Goal: Task Accomplishment & Management: Manage account settings

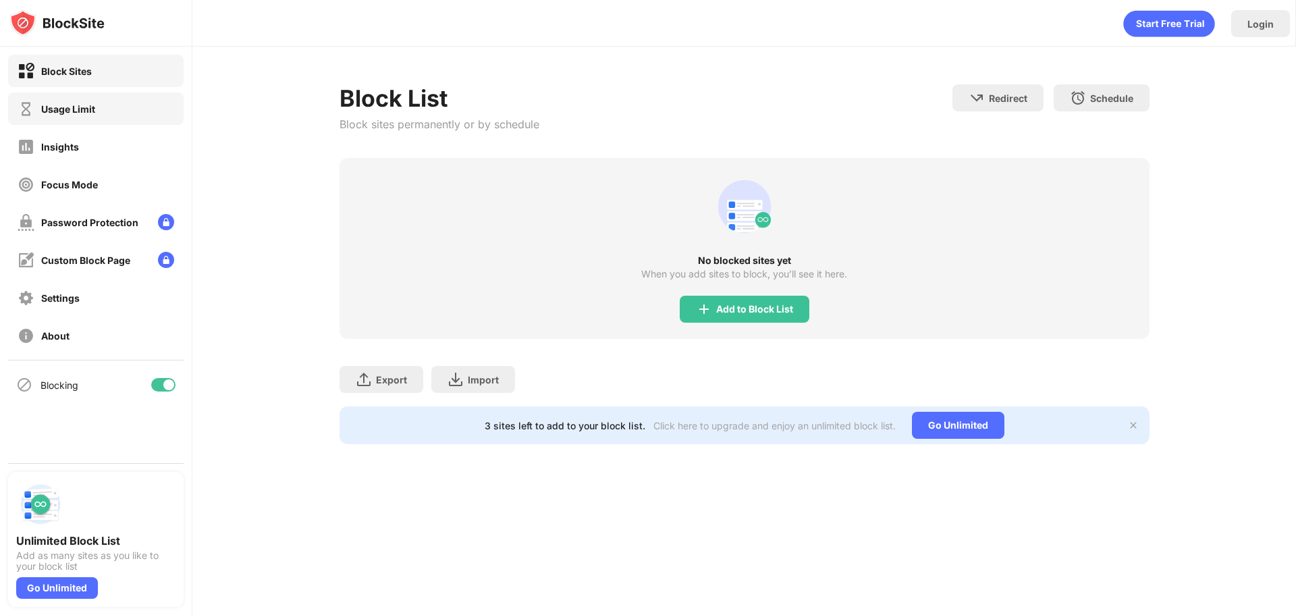
click at [114, 121] on div "Usage Limit" at bounding box center [96, 108] width 176 height 32
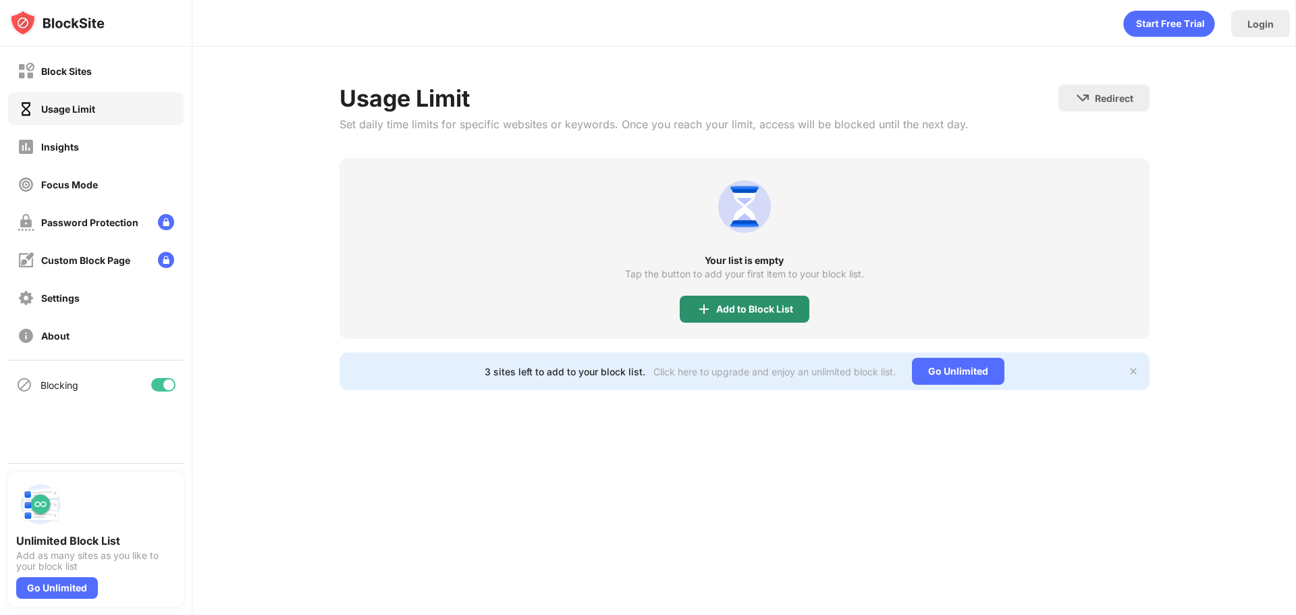
click at [734, 304] on div "Add to Block List" at bounding box center [754, 309] width 77 height 11
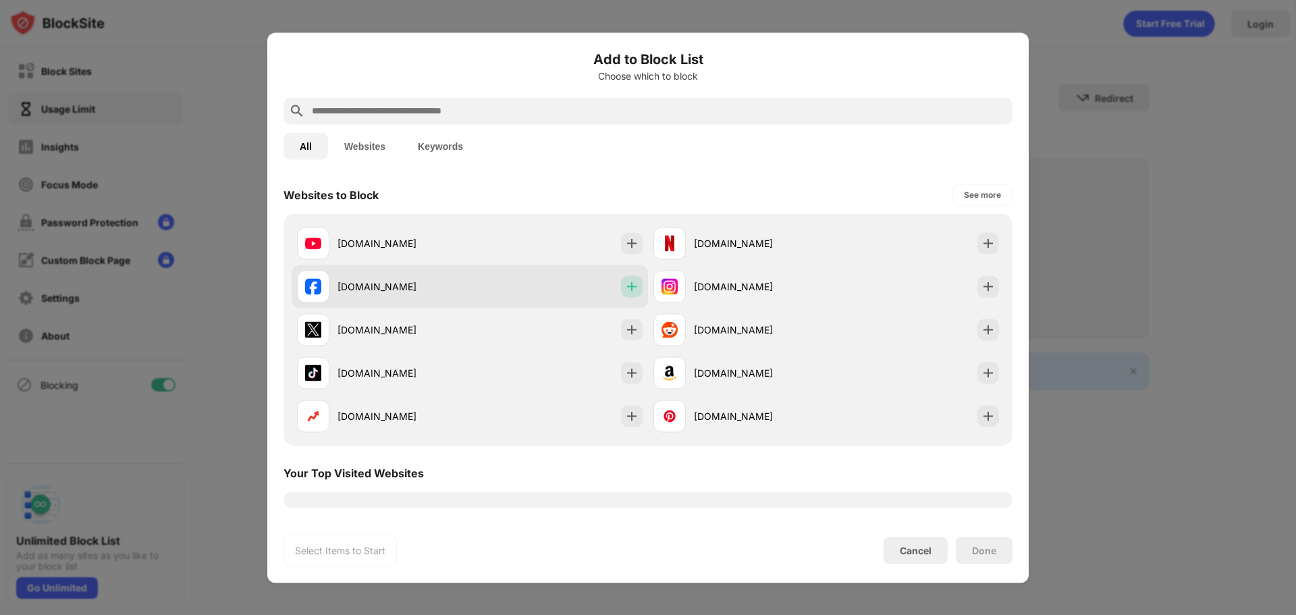
click at [625, 284] on img at bounding box center [632, 286] width 14 height 14
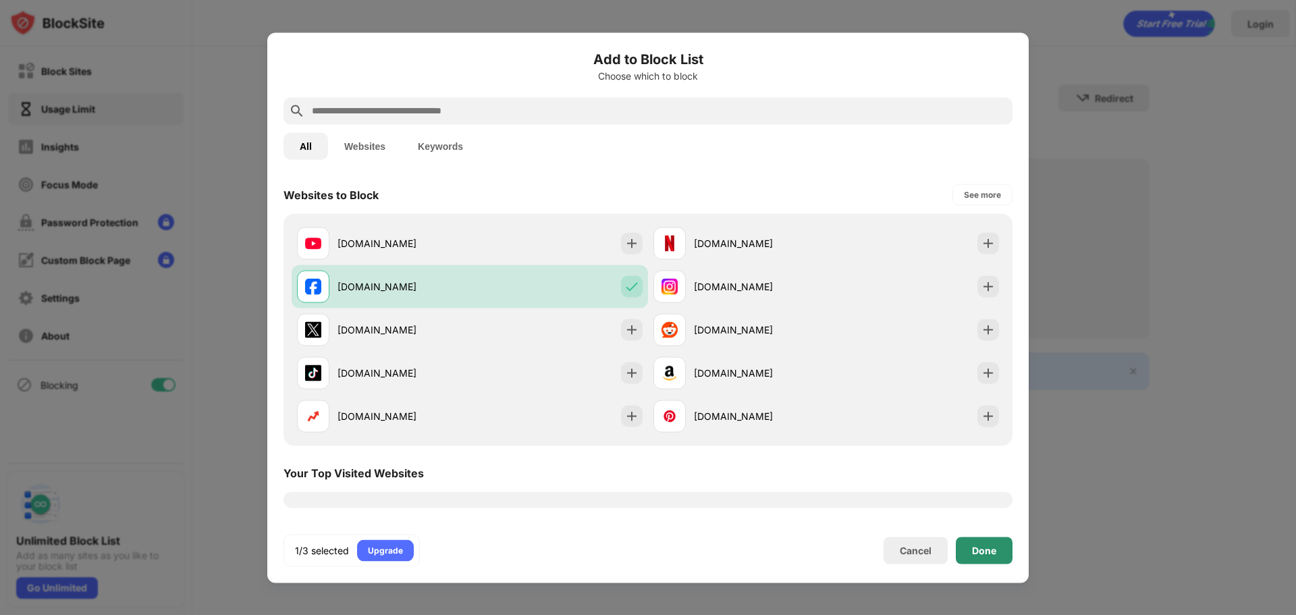
click at [1009, 552] on div "Done" at bounding box center [984, 550] width 57 height 27
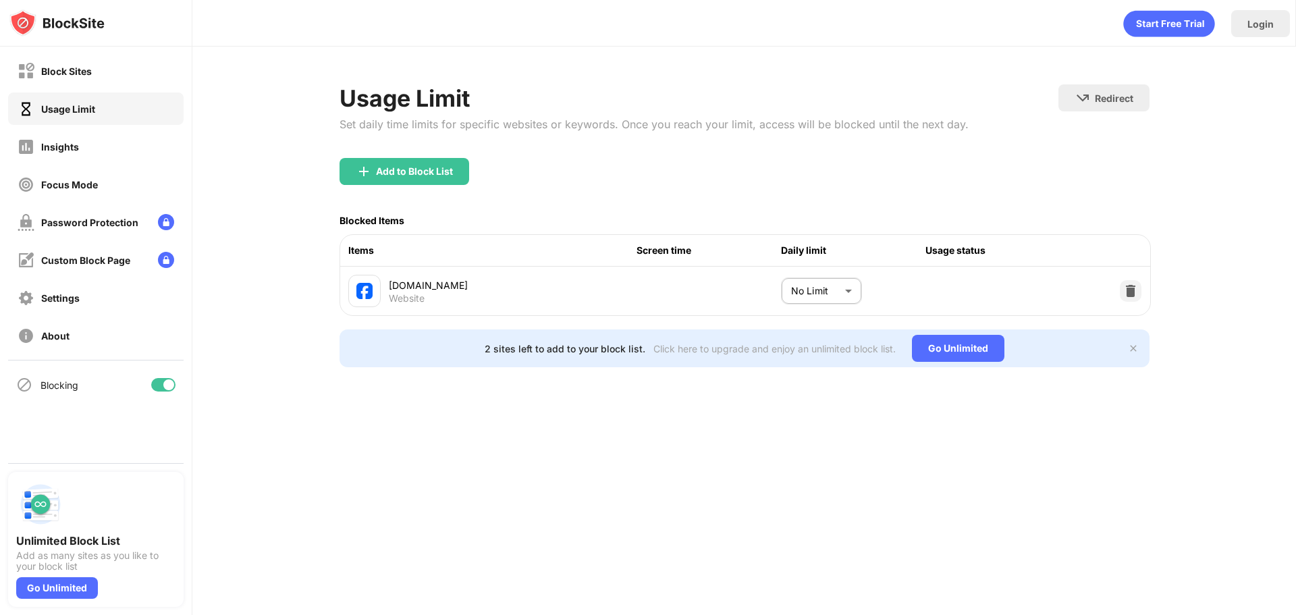
click at [826, 282] on body "Block Sites Usage Limit Insights Focus Mode Password Protection Custom Block Pa…" at bounding box center [648, 307] width 1296 height 615
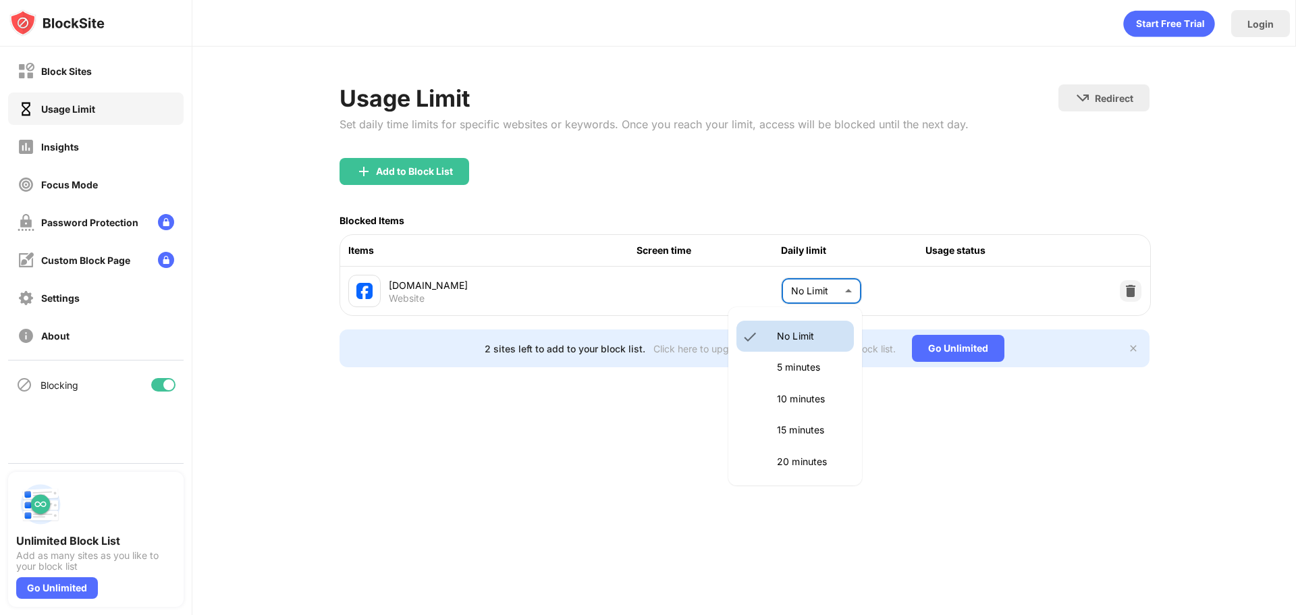
drag, startPoint x: 1215, startPoint y: 100, endPoint x: 1235, endPoint y: 73, distance: 33.8
click at [1215, 101] on div at bounding box center [648, 307] width 1296 height 615
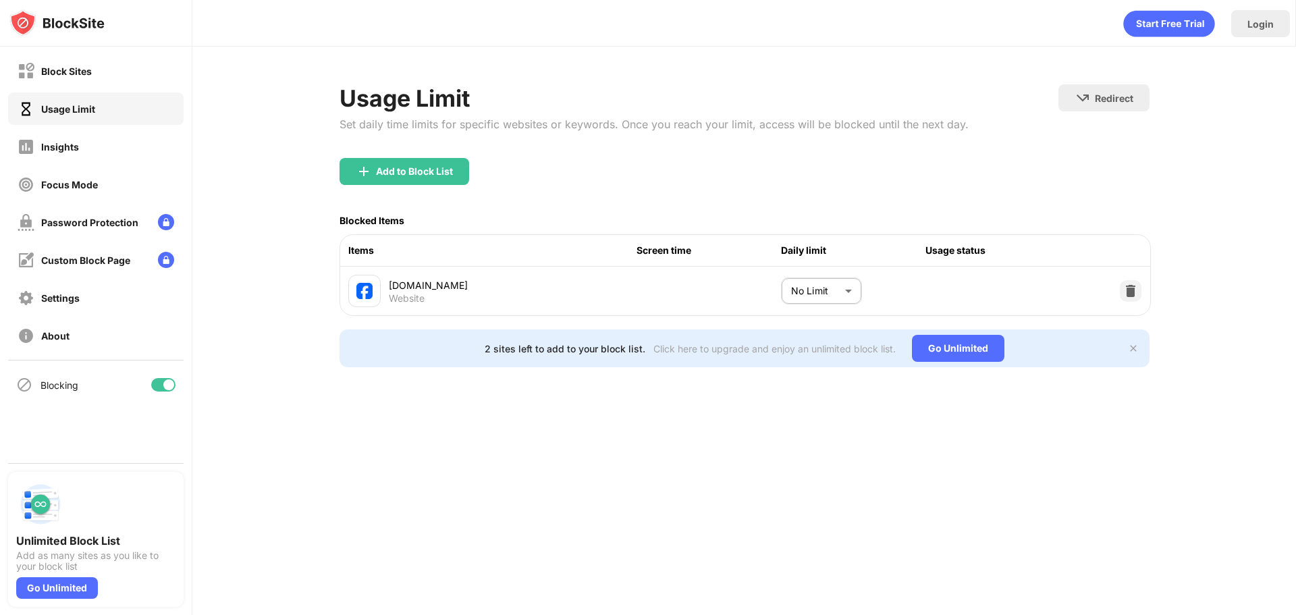
click at [671, 143] on div "Usage Limit Set daily time limits for specific websites or keywords. Once you r…" at bounding box center [654, 121] width 629 height 74
click at [1268, 30] on div "Login" at bounding box center [1260, 23] width 59 height 27
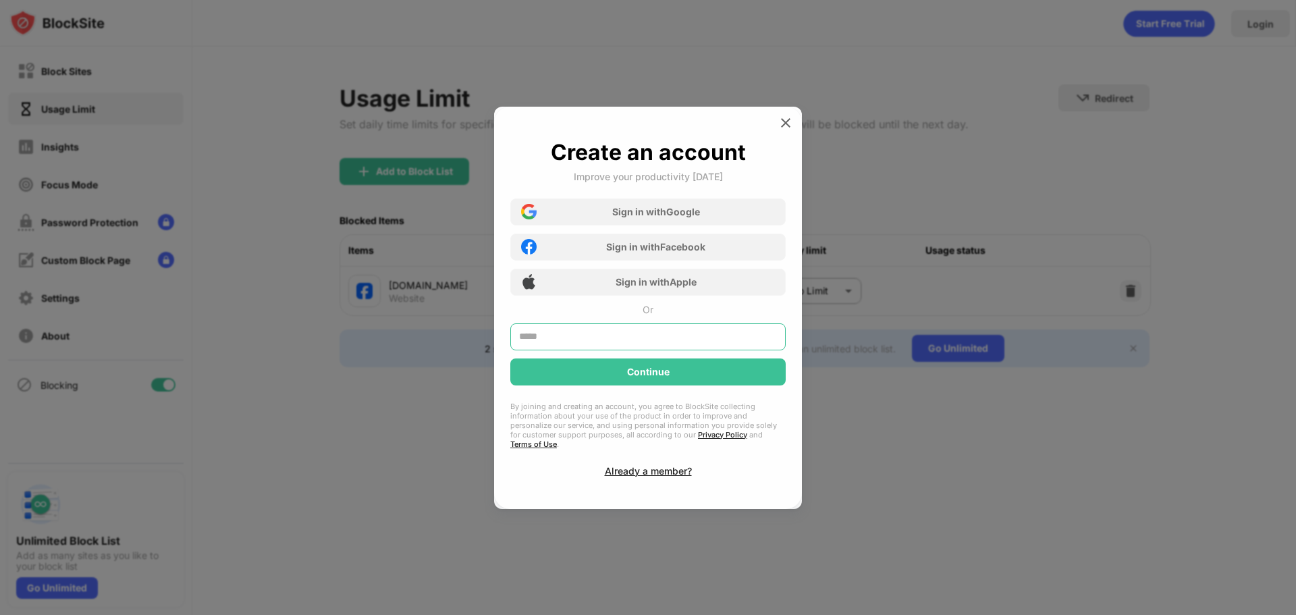
click at [612, 348] on input "text" at bounding box center [647, 336] width 275 height 27
click at [768, 318] on div "Create an account Improve your productivity [DATE] Sign in with Google Sign in …" at bounding box center [647, 308] width 275 height 338
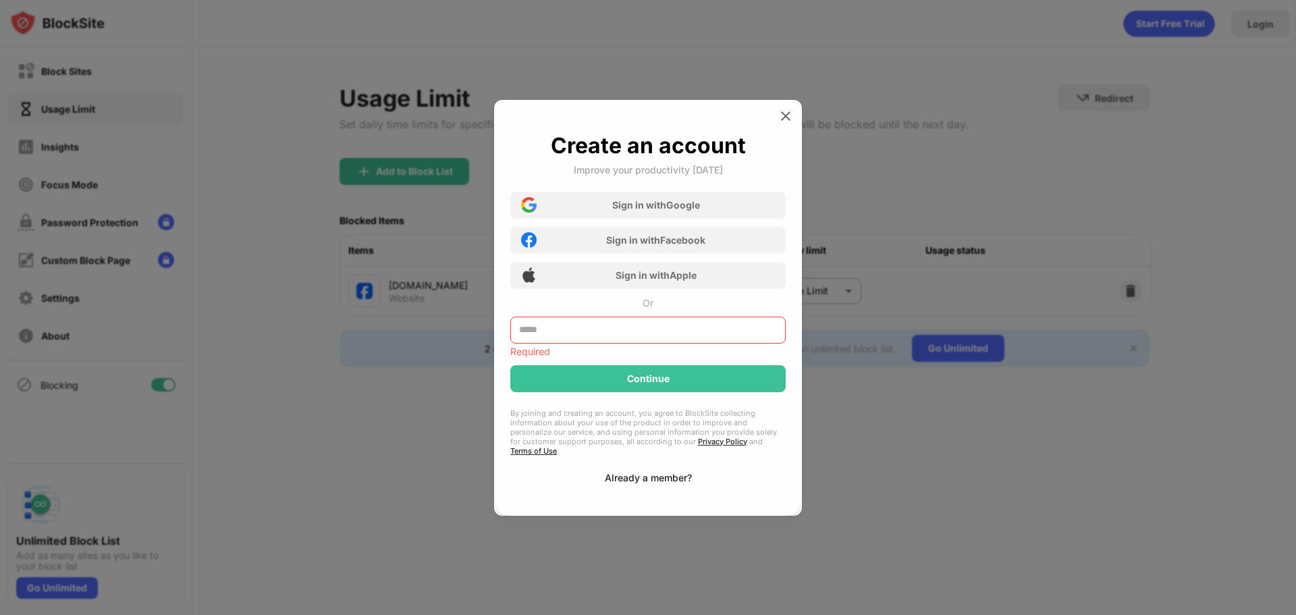
click at [680, 475] on div "Already a member?" at bounding box center [648, 477] width 87 height 11
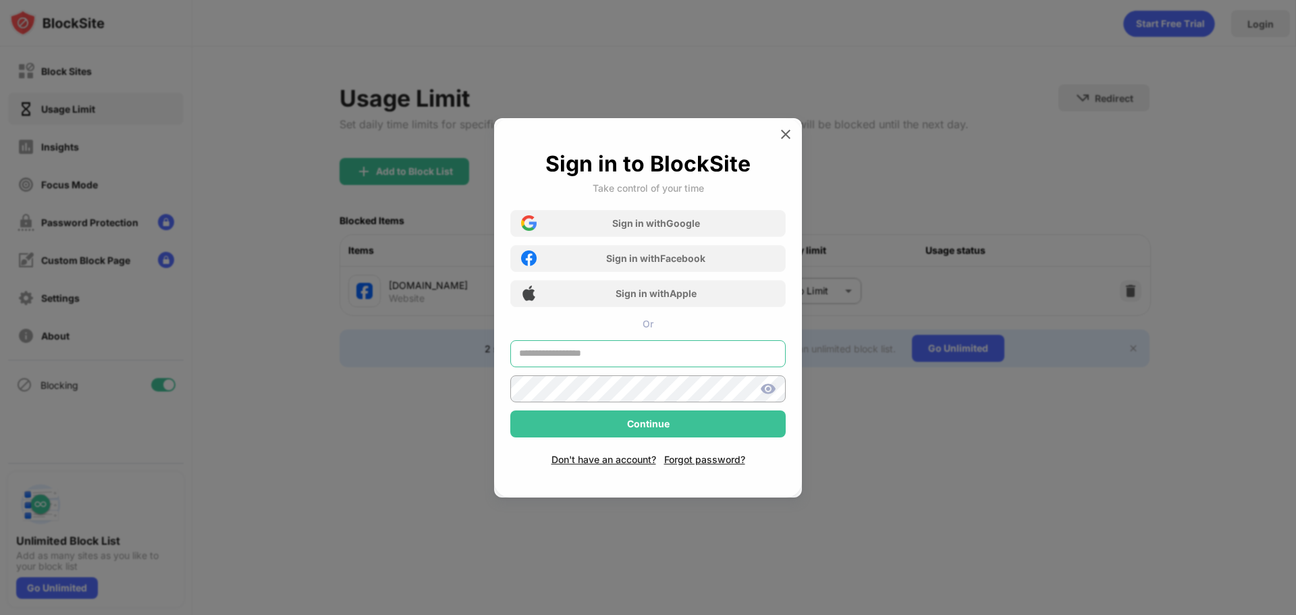
type input "**********"
click at [649, 352] on input "**********" at bounding box center [647, 353] width 275 height 27
click at [770, 484] on div "**********" at bounding box center [648, 307] width 308 height 379
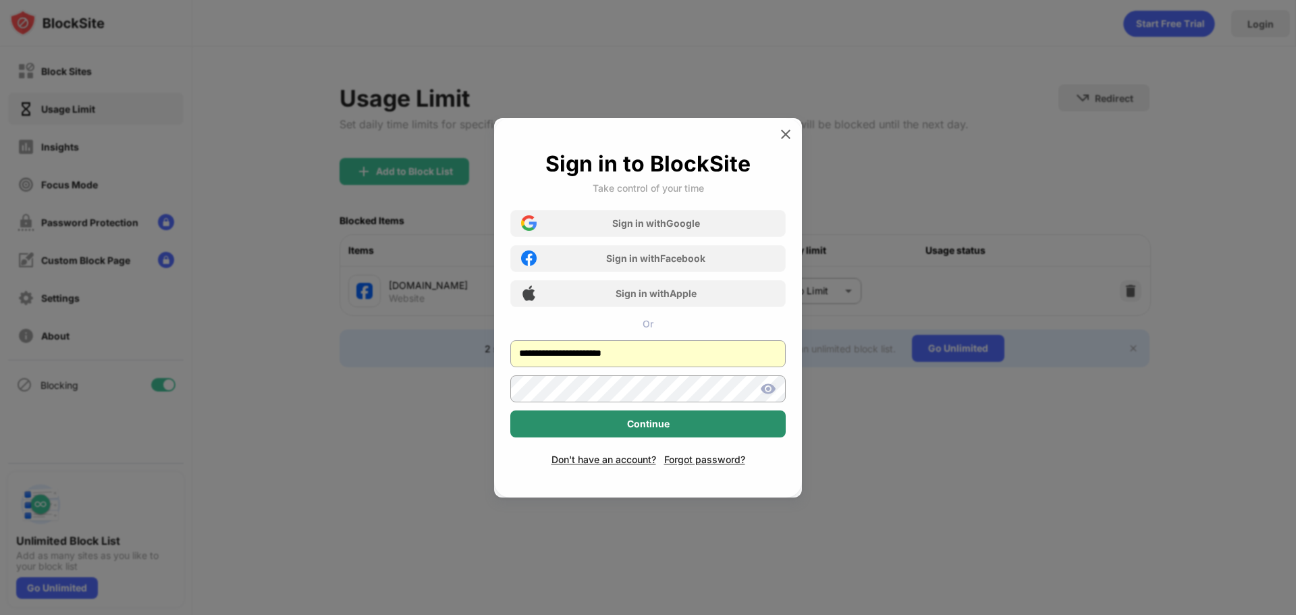
click at [714, 422] on div "Continue" at bounding box center [647, 423] width 275 height 27
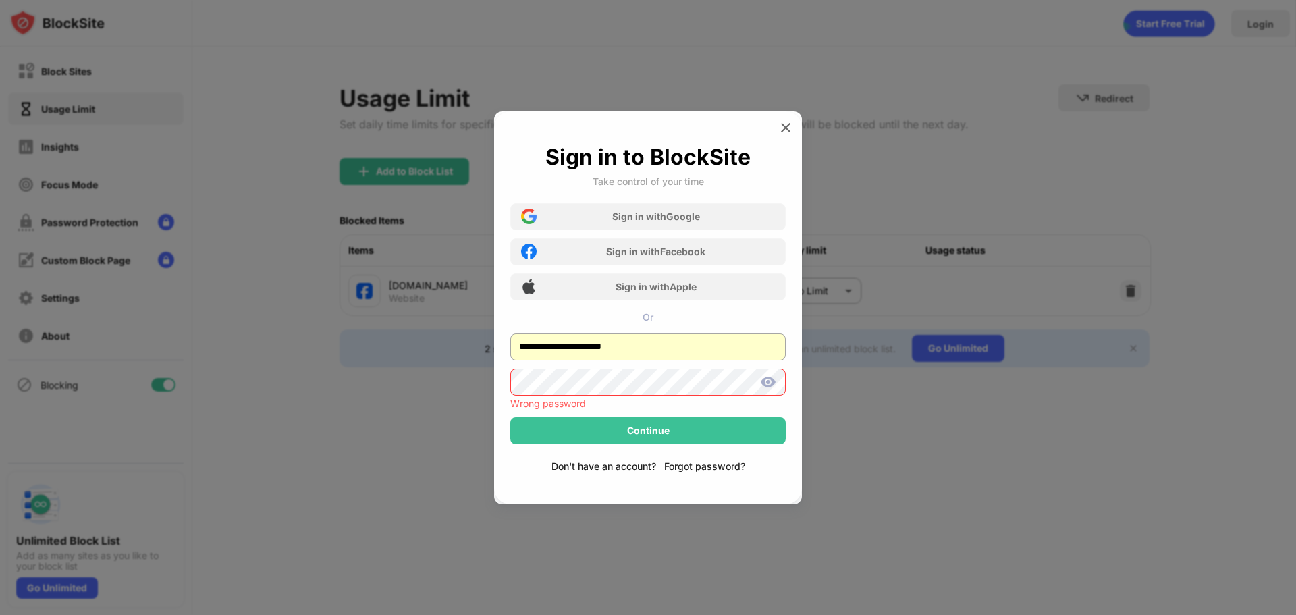
click at [762, 382] on img at bounding box center [768, 382] width 16 height 16
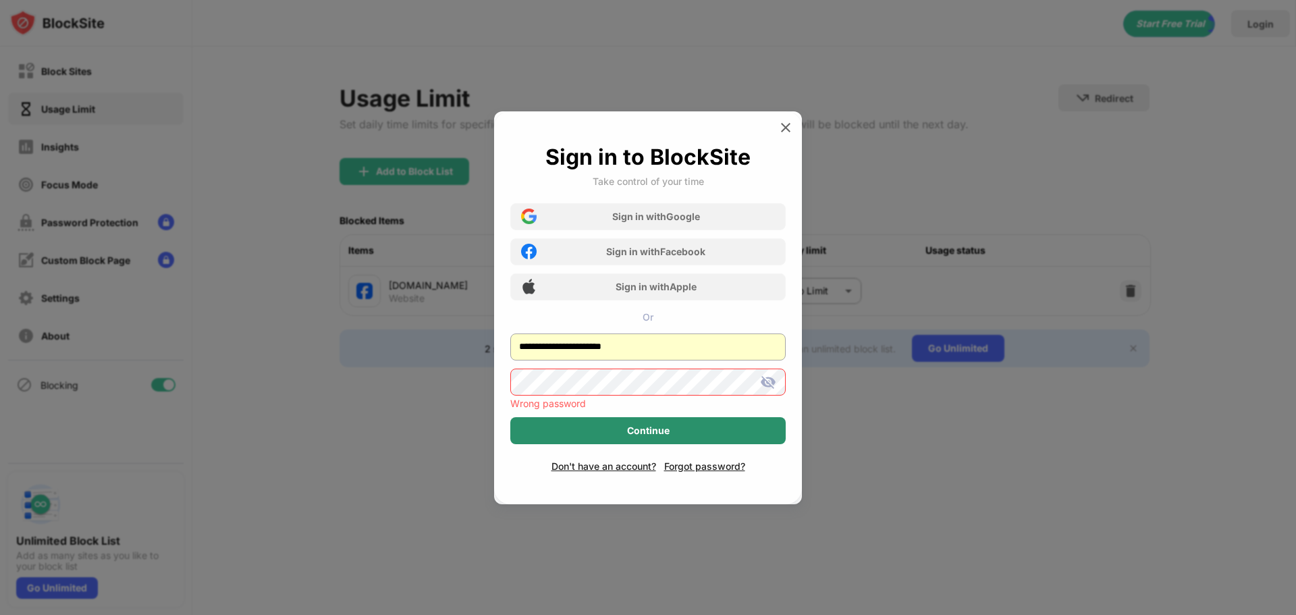
click at [731, 430] on div "Continue" at bounding box center [647, 430] width 275 height 27
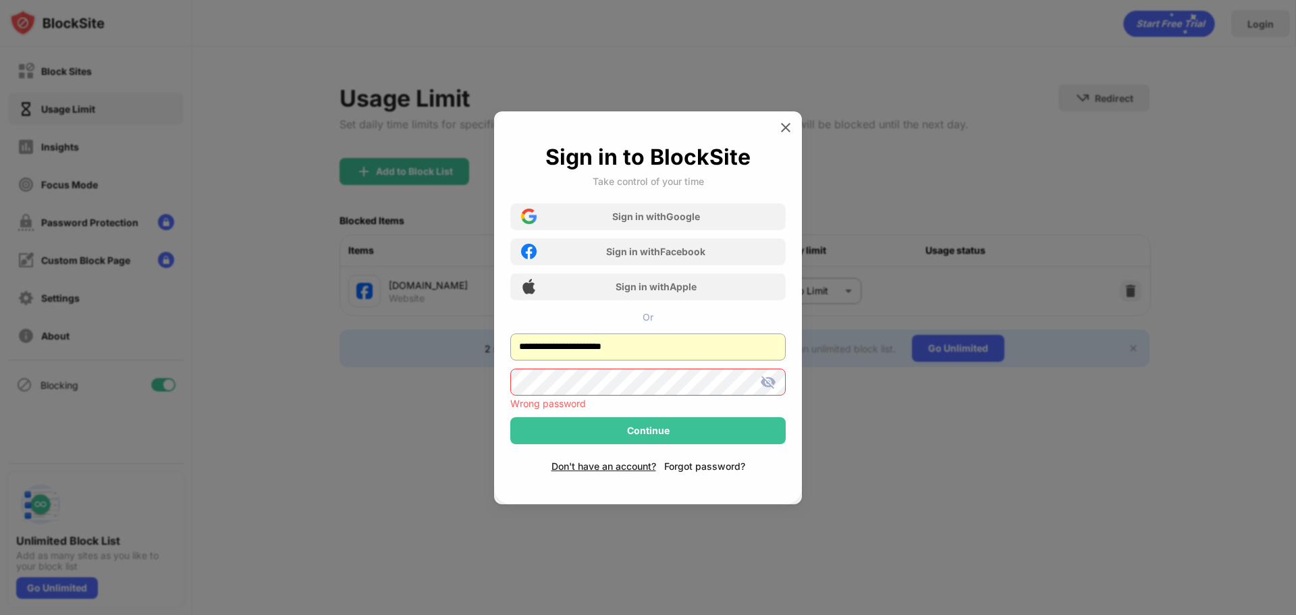
click at [685, 467] on div "Forgot password?" at bounding box center [704, 465] width 81 height 11
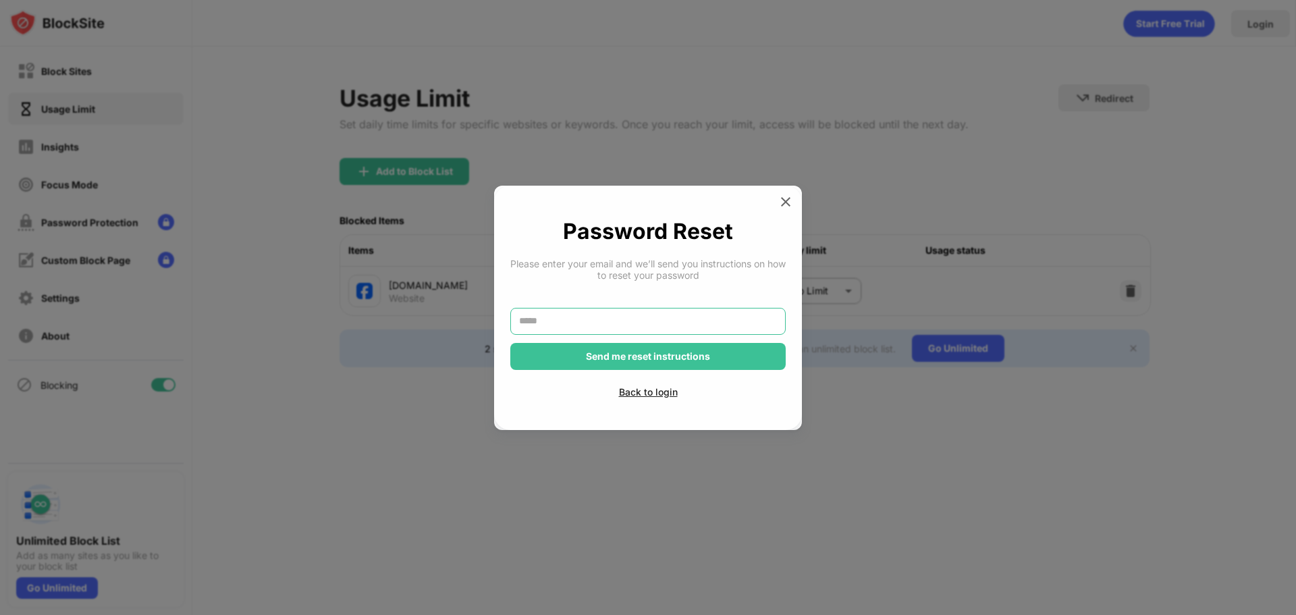
click at [655, 324] on input "text" at bounding box center [647, 321] width 275 height 27
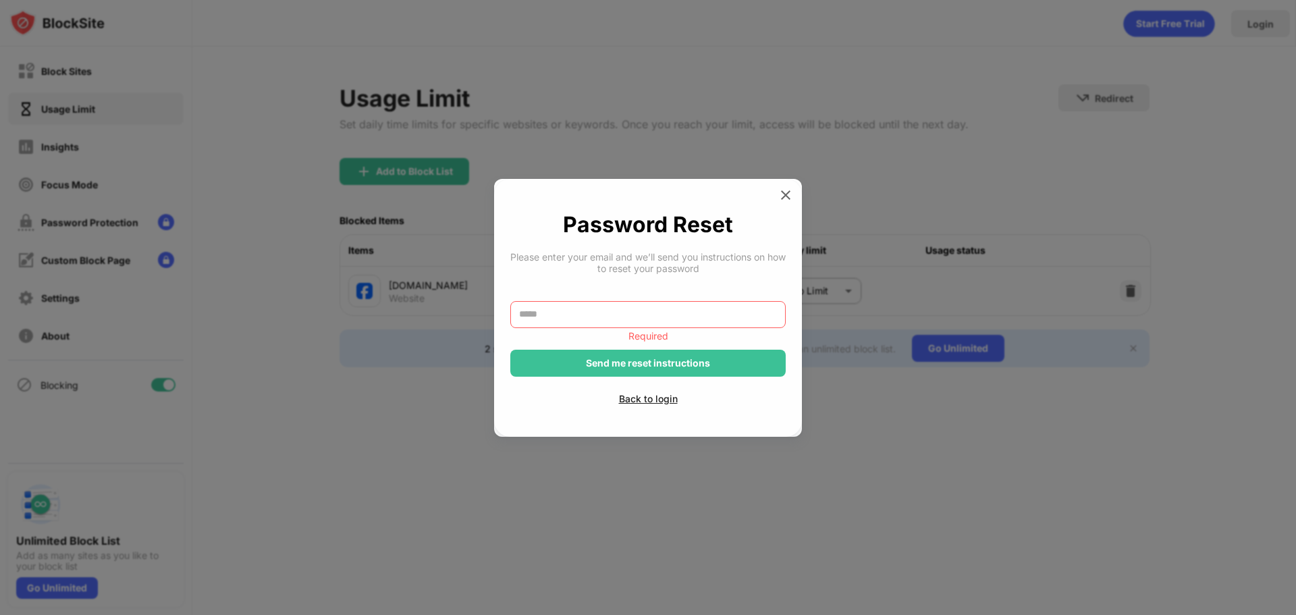
type input "**********"
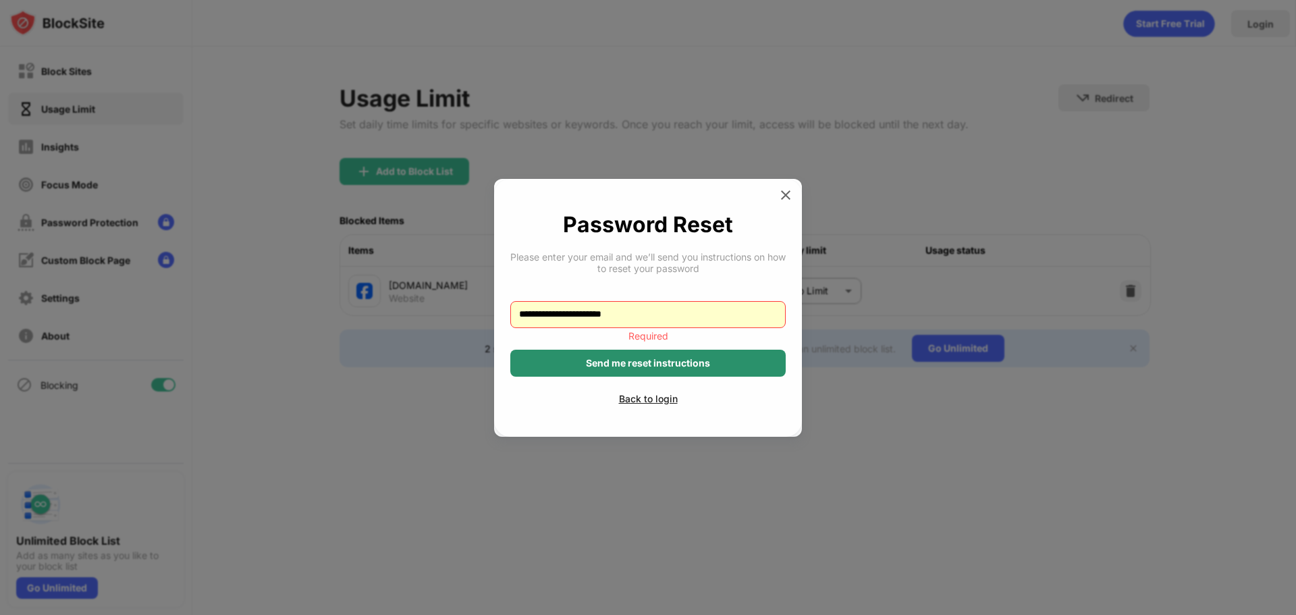
click at [664, 365] on div "Send me reset instructions" at bounding box center [648, 363] width 124 height 11
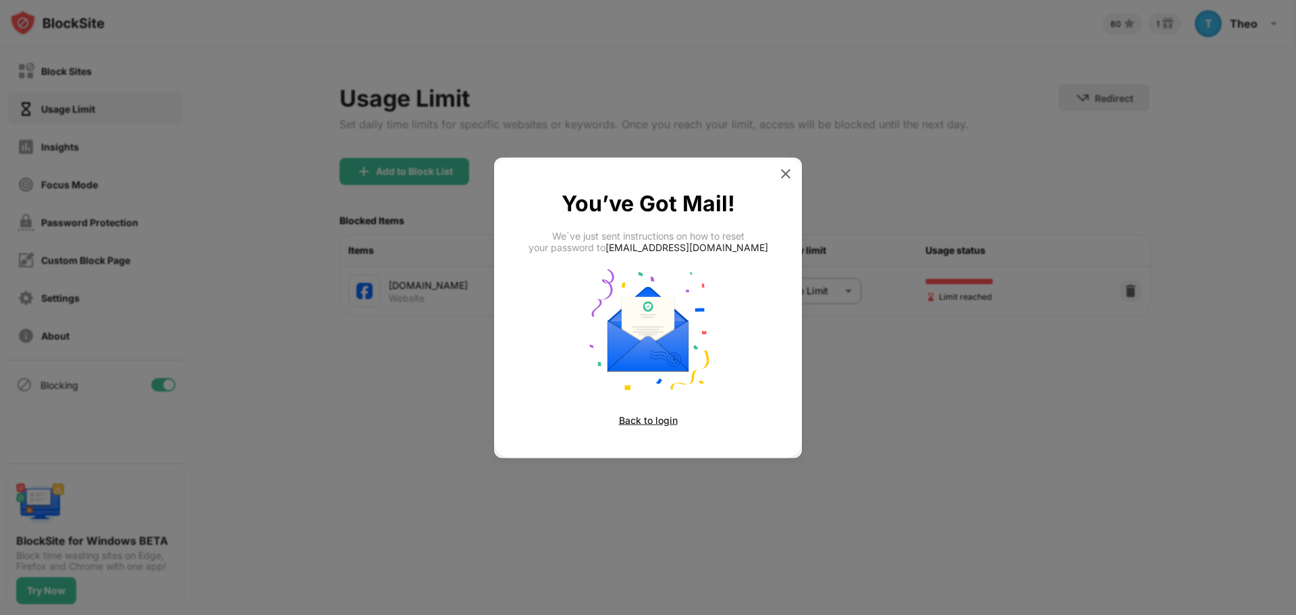
click at [797, 175] on div "You’ve Got Mail! We`ve just sent instructions on how to reset your password to …" at bounding box center [648, 307] width 308 height 300
click at [788, 174] on img at bounding box center [786, 174] width 14 height 14
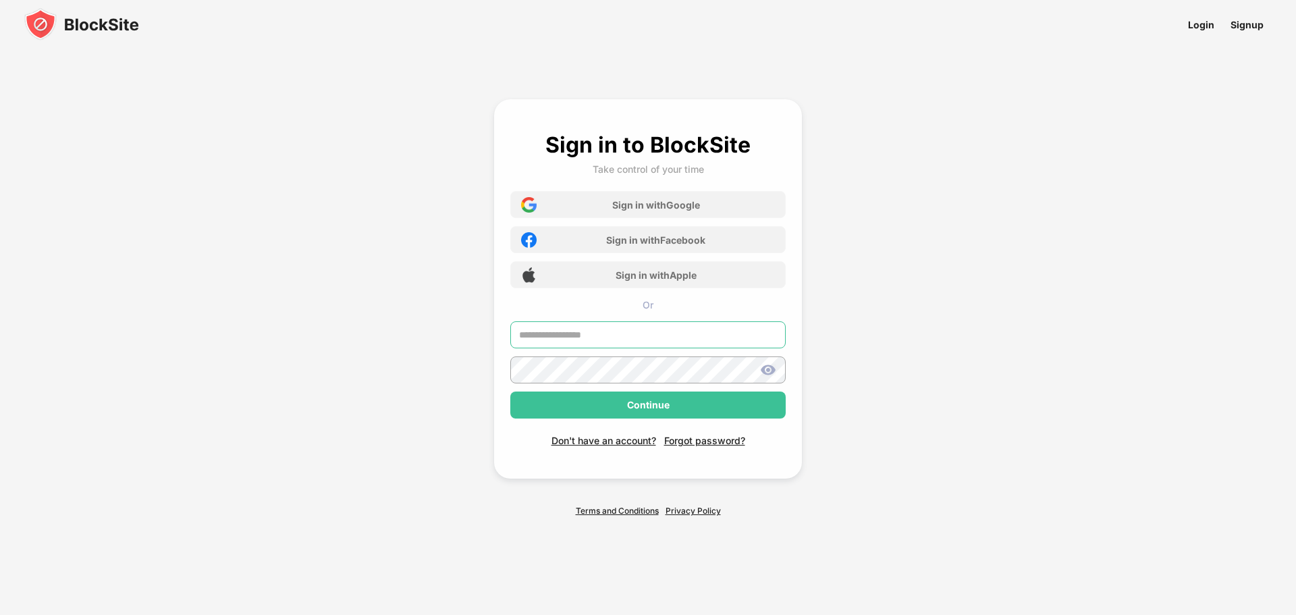
type input "**********"
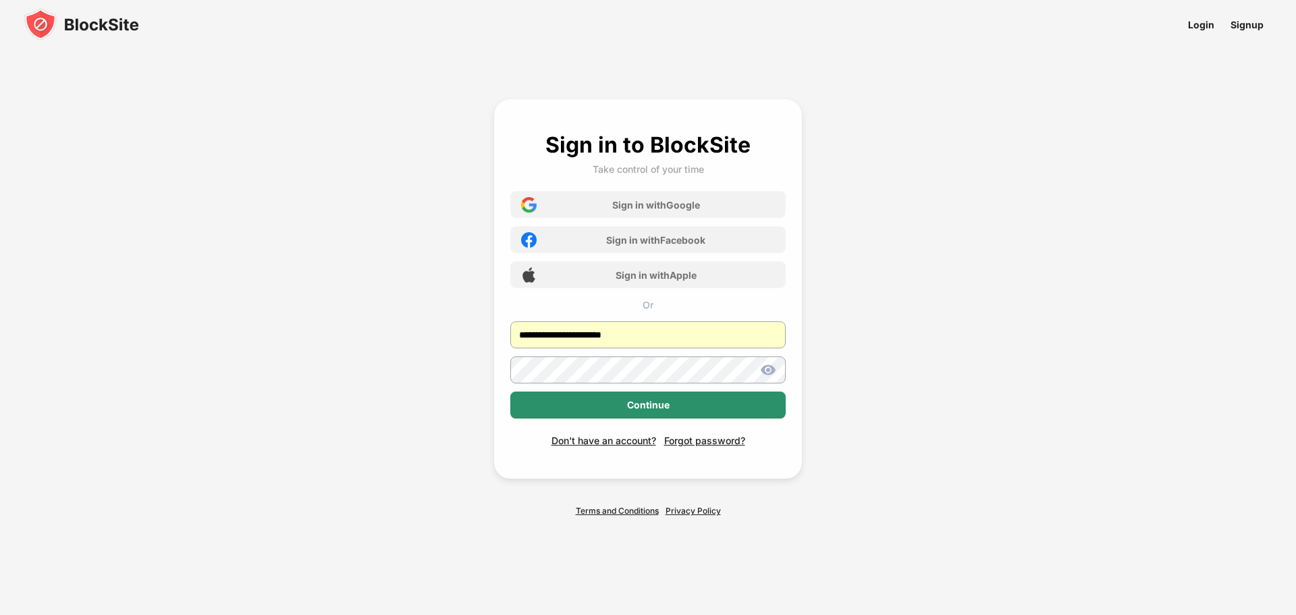
click at [637, 411] on div "Continue" at bounding box center [647, 405] width 275 height 27
